Goal: Check status

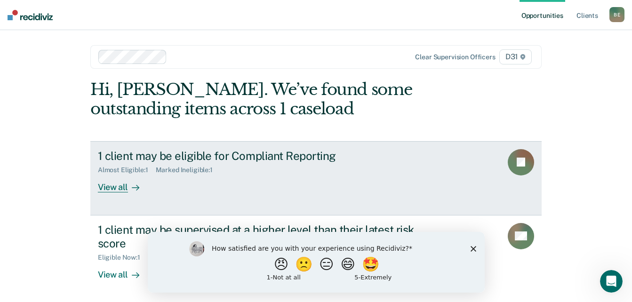
click at [123, 190] on div "View all" at bounding box center [124, 183] width 53 height 18
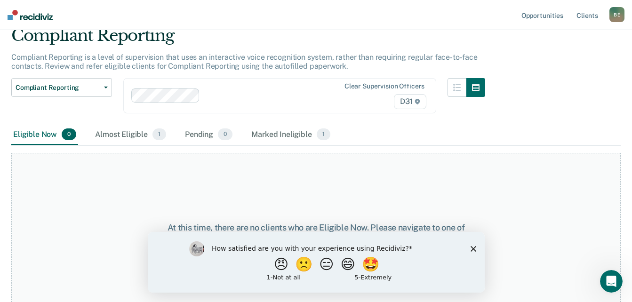
scroll to position [49, 0]
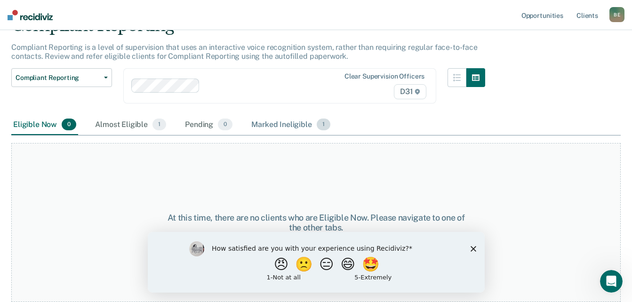
click at [298, 125] on div "Marked Ineligible 1" at bounding box center [291, 125] width 83 height 21
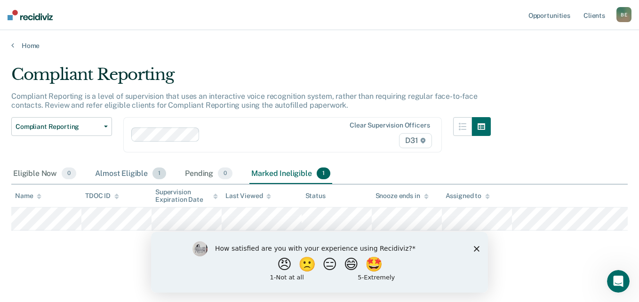
click at [145, 173] on div "Almost Eligible 1" at bounding box center [130, 174] width 75 height 21
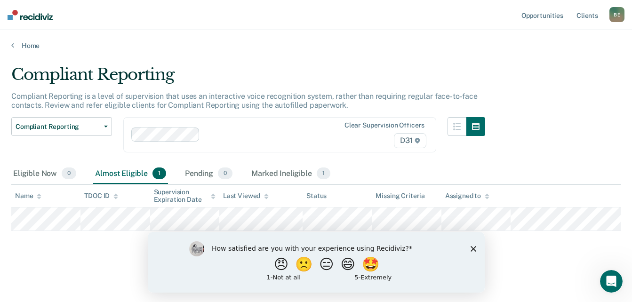
scroll to position [9, 0]
click at [44, 165] on div "Eligible Now 0" at bounding box center [44, 174] width 67 height 21
